Goal: Task Accomplishment & Management: Manage account settings

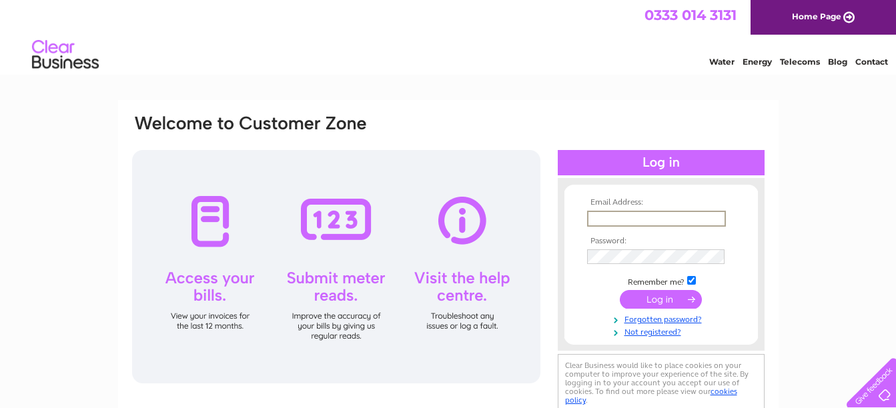
click at [617, 212] on input "text" at bounding box center [656, 219] width 139 height 16
type input "[PERSON_NAME][EMAIL_ADDRESS][PERSON_NAME][DOMAIN_NAME]"
click at [664, 295] on input "submit" at bounding box center [661, 298] width 82 height 19
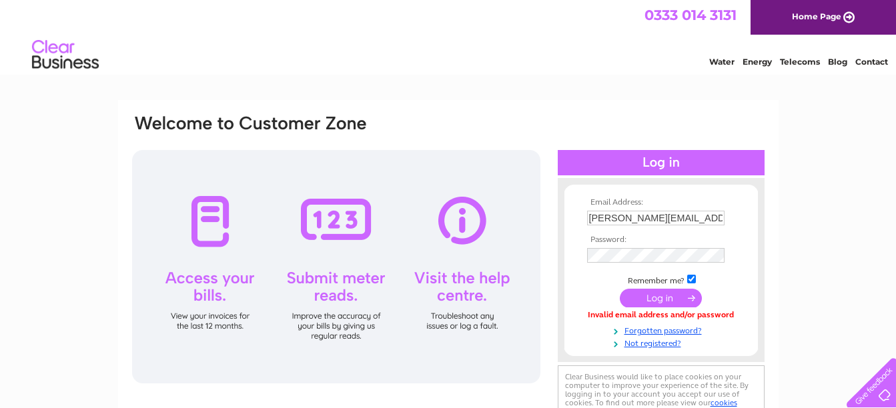
click at [667, 299] on input "submit" at bounding box center [661, 298] width 82 height 19
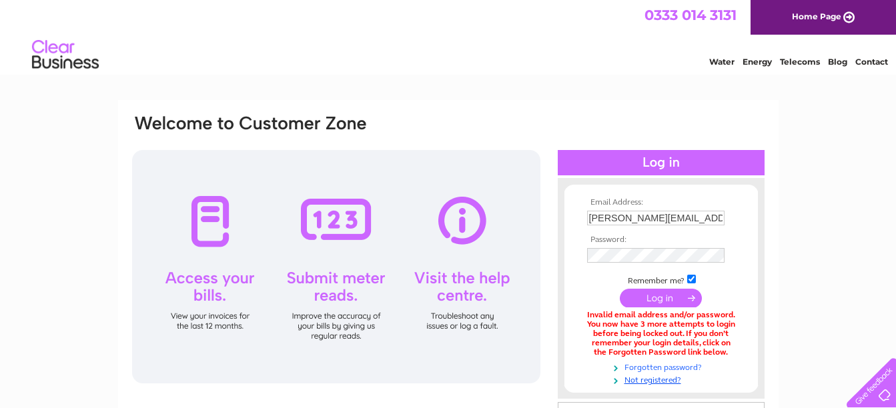
click at [662, 364] on link "Forgotten password?" at bounding box center [662, 366] width 151 height 13
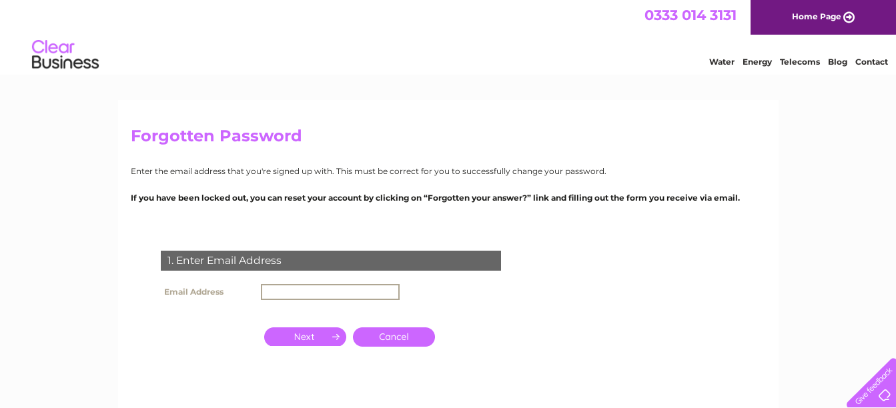
click at [352, 287] on input "text" at bounding box center [330, 292] width 139 height 16
type input "[PERSON_NAME][EMAIL_ADDRESS][PERSON_NAME][DOMAIN_NAME]"
click at [304, 334] on input "button" at bounding box center [305, 335] width 82 height 19
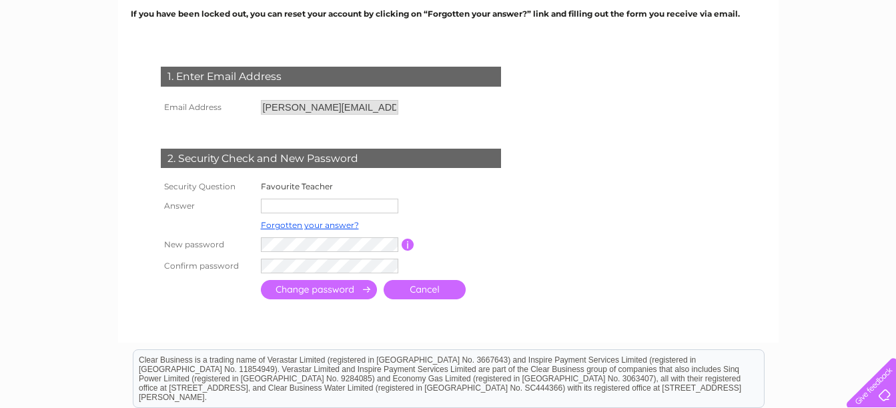
scroll to position [200, 0]
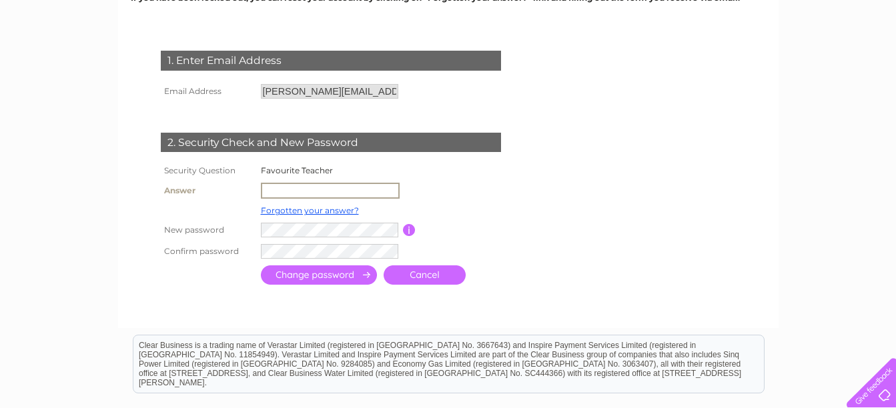
click at [336, 188] on input "text" at bounding box center [330, 191] width 139 height 16
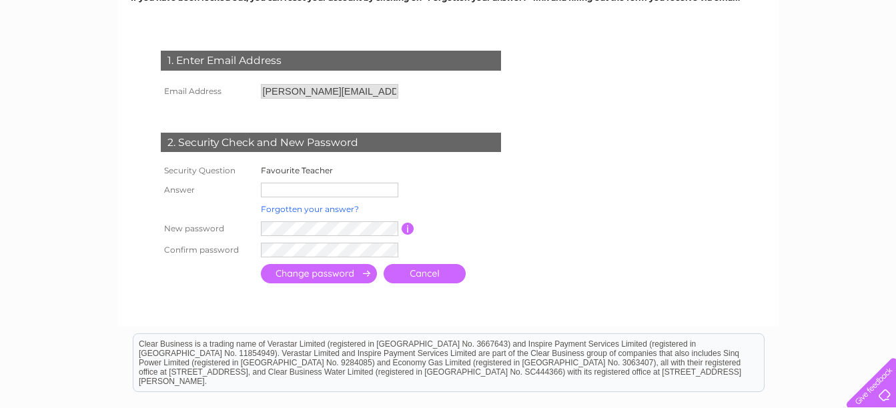
click at [325, 213] on link "Forgotten your answer?" at bounding box center [310, 209] width 98 height 10
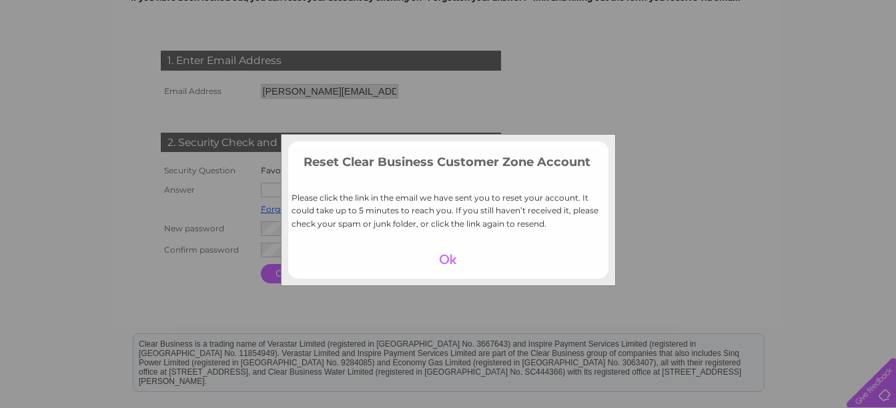
click at [443, 255] on div at bounding box center [448, 259] width 82 height 19
